Goal: Information Seeking & Learning: Find specific fact

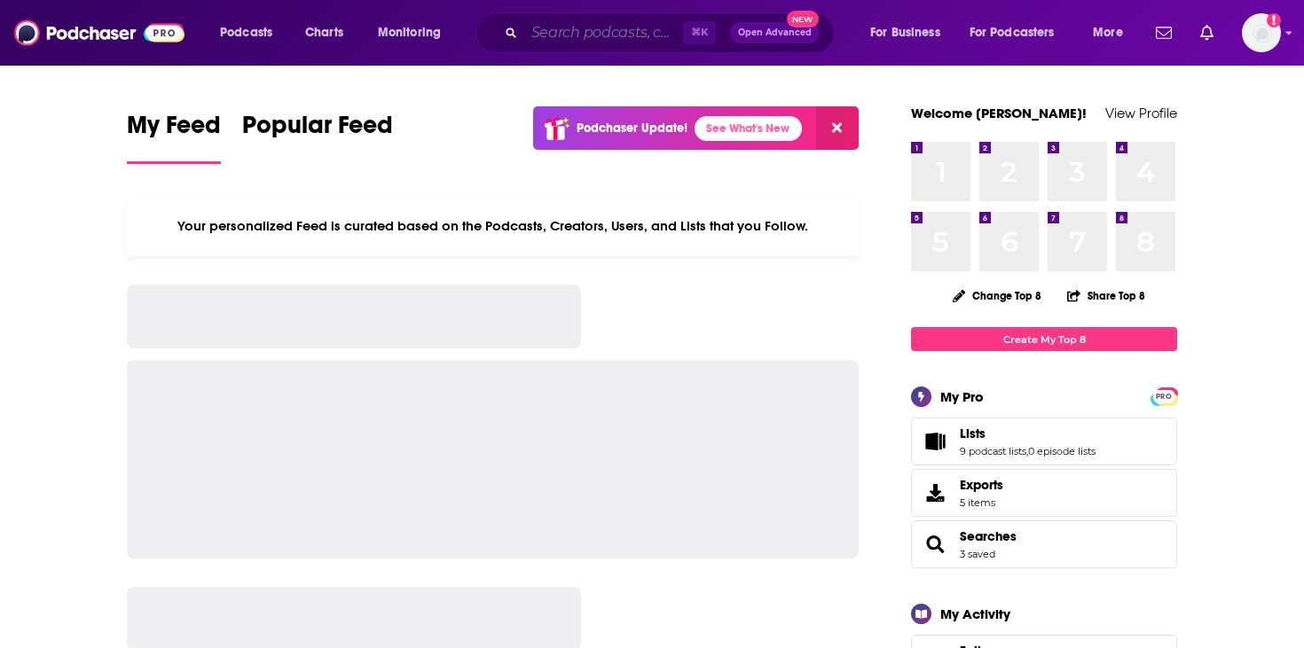
click at [552, 33] on input "Search podcasts, credits, & more..." at bounding box center [603, 33] width 159 height 28
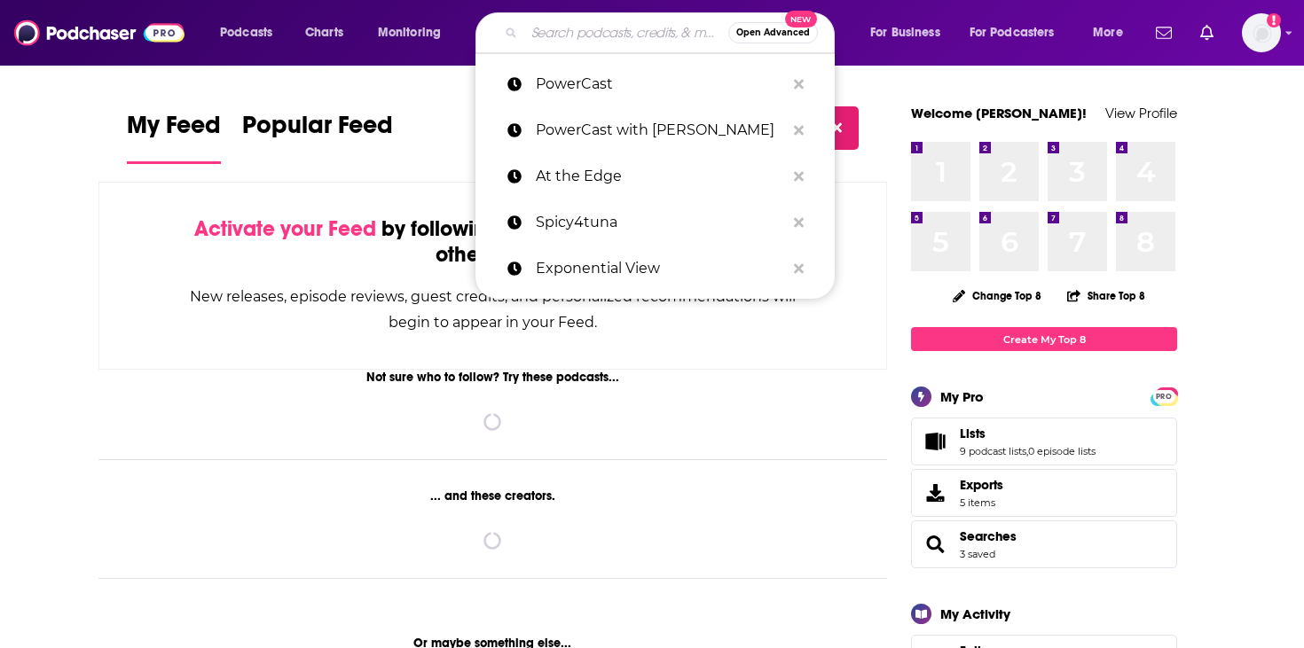
paste input "Manifold"
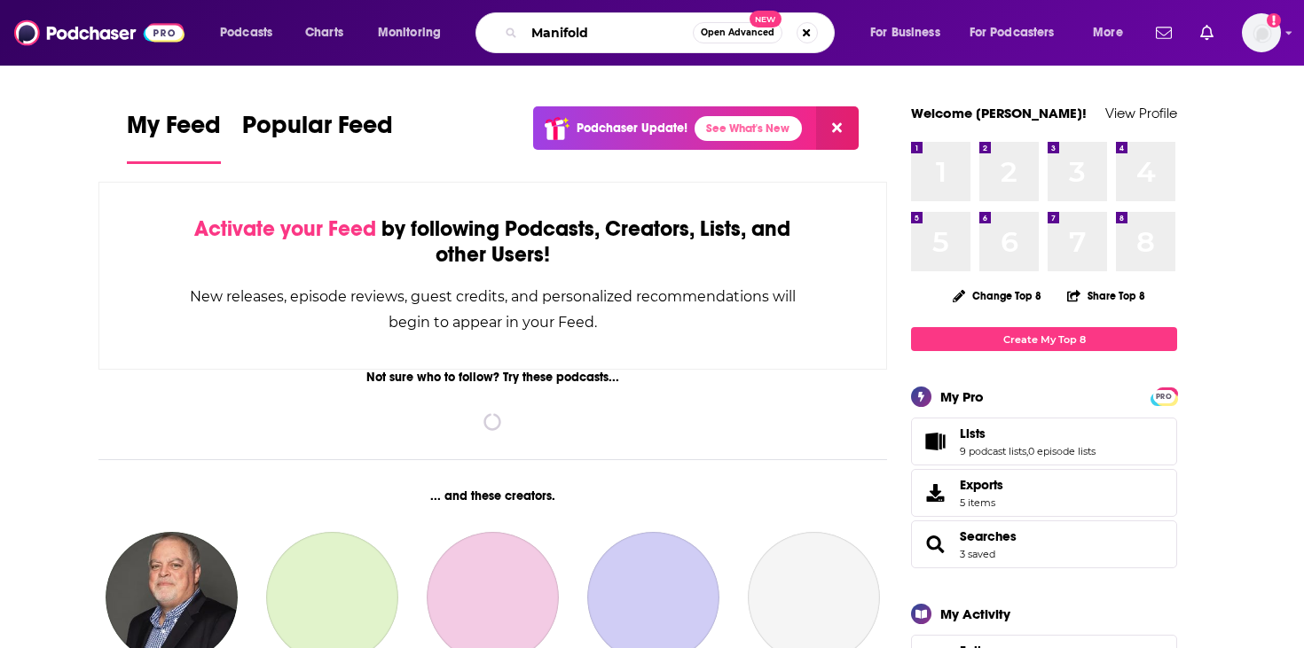
type input "Manifold"
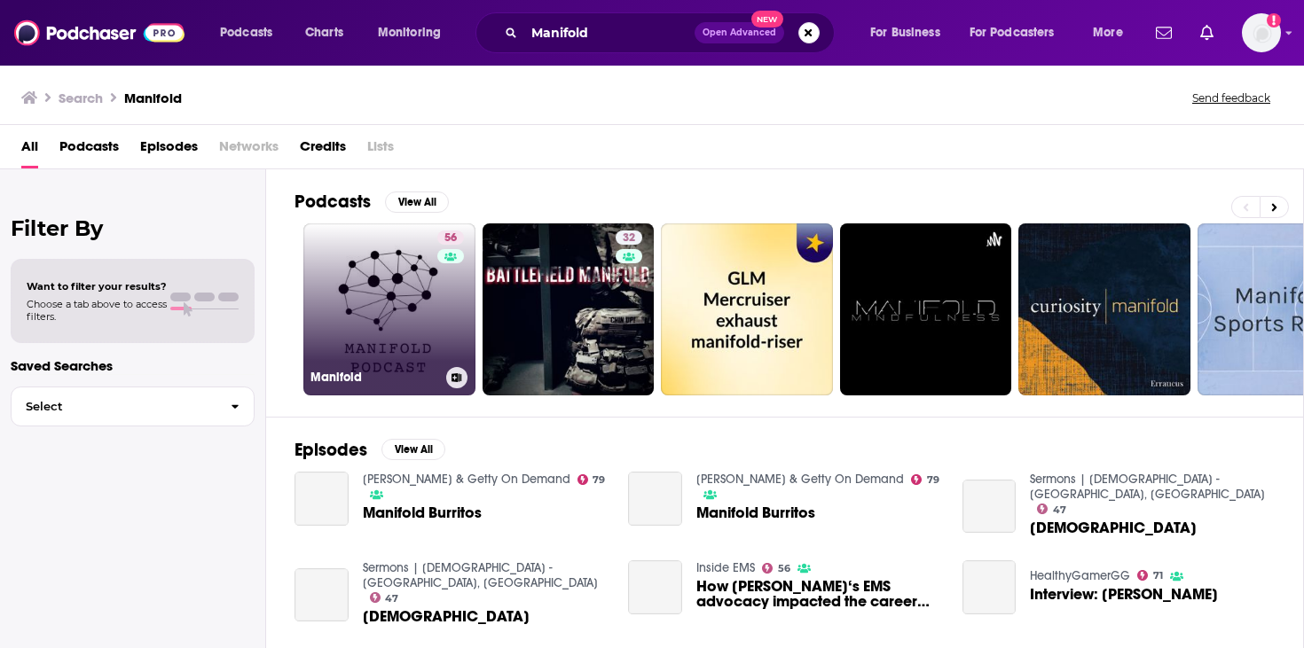
click at [407, 327] on link "56 Manifold" at bounding box center [389, 309] width 172 height 172
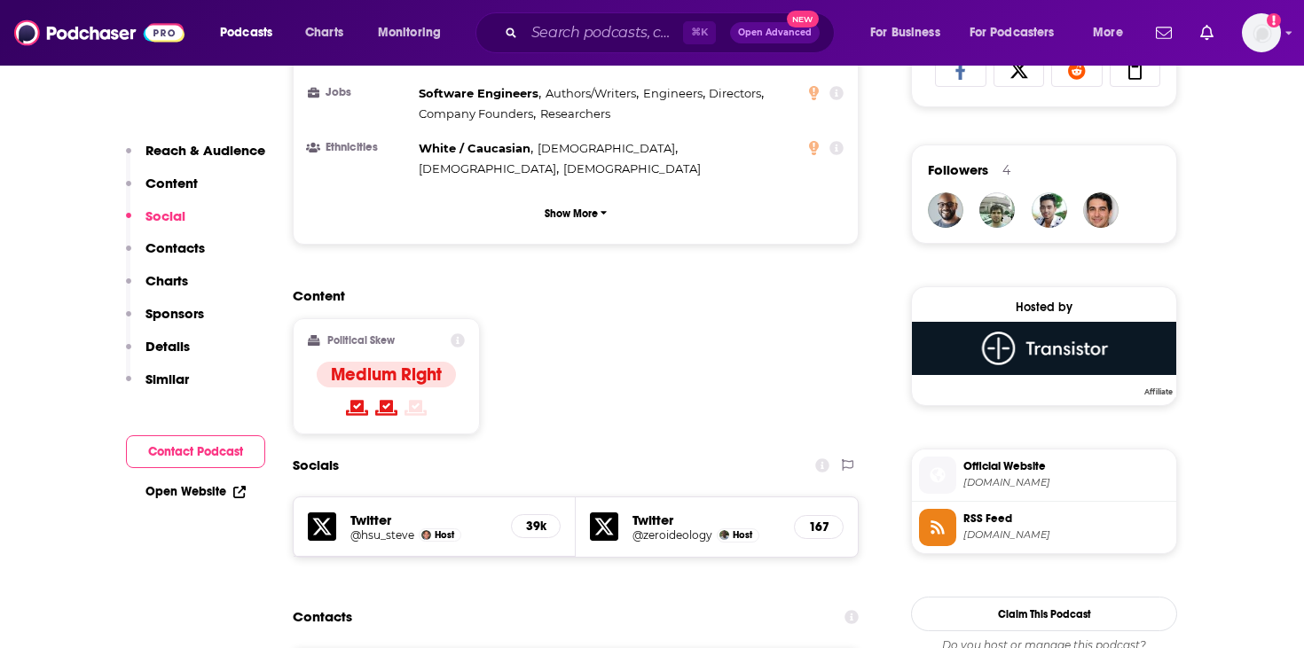
scroll to position [1283, 0]
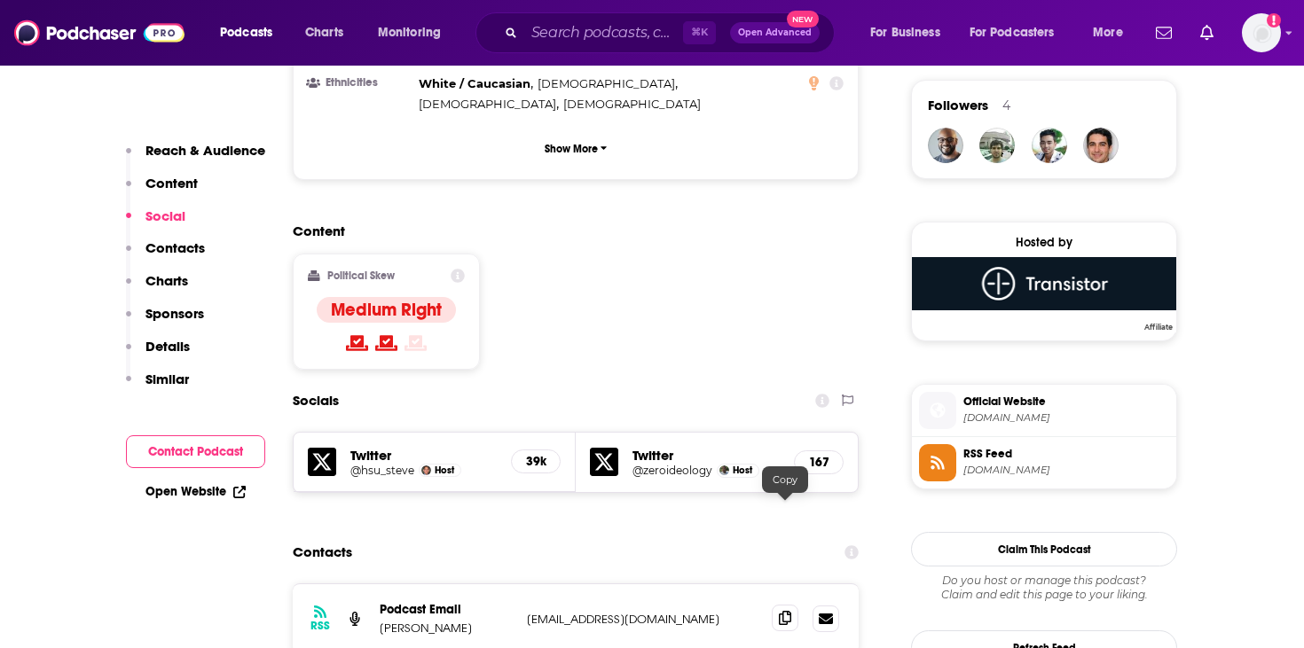
click at [785, 611] on icon at bounding box center [785, 618] width 12 height 14
